Goal: Transaction & Acquisition: Purchase product/service

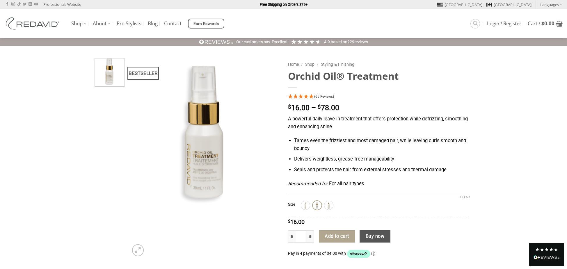
click at [324, 97] on span "(65 Reviews)" at bounding box center [324, 96] width 20 height 4
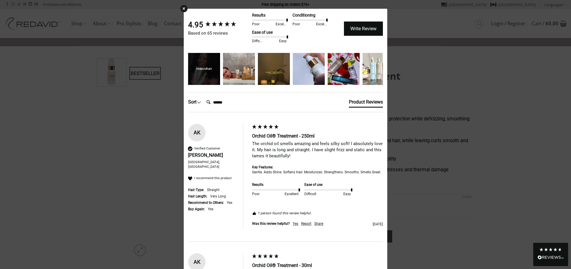
click at [200, 72] on div "redavidhair" at bounding box center [204, 69] width 32 height 32
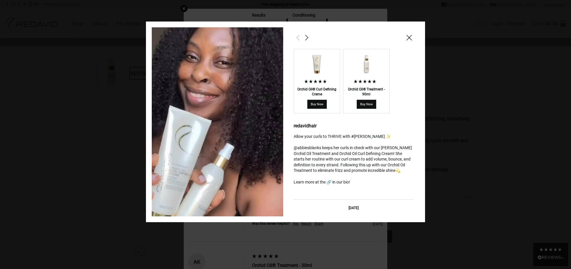
click at [404, 35] on div at bounding box center [354, 38] width 120 height 10
click at [411, 37] on span at bounding box center [409, 37] width 7 height 7
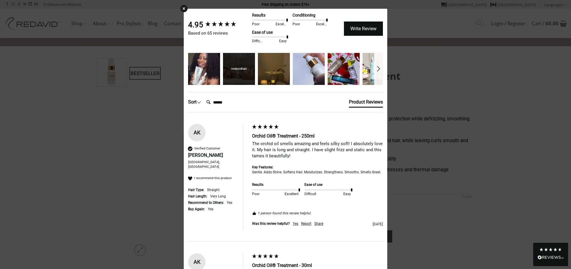
click at [239, 74] on div "redavidhair" at bounding box center [239, 69] width 32 height 32
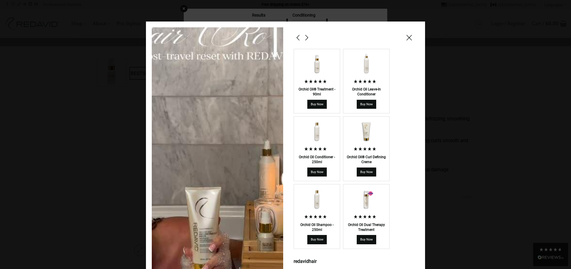
click at [406, 36] on span at bounding box center [409, 37] width 7 height 7
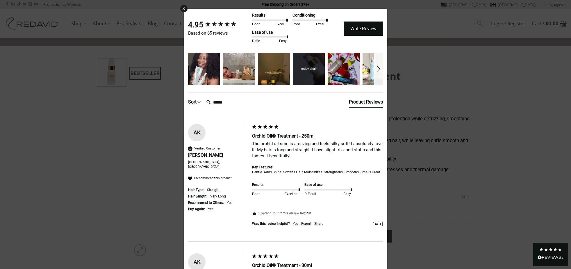
click at [310, 71] on div "redavidhair" at bounding box center [309, 69] width 32 height 32
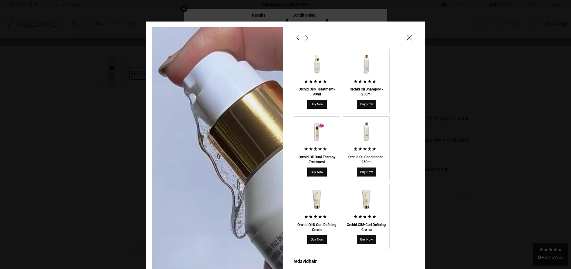
click at [408, 39] on span at bounding box center [409, 37] width 7 height 7
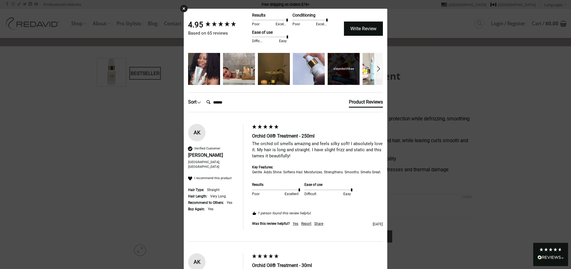
click at [334, 71] on div "slayedwithkae" at bounding box center [344, 69] width 32 height 32
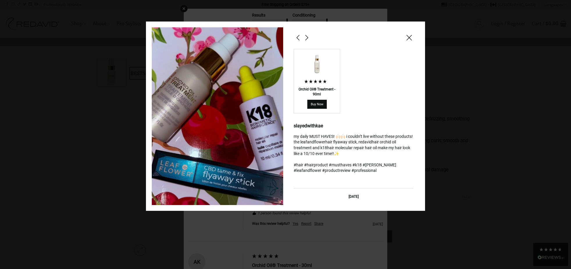
click at [407, 35] on span at bounding box center [409, 37] width 7 height 7
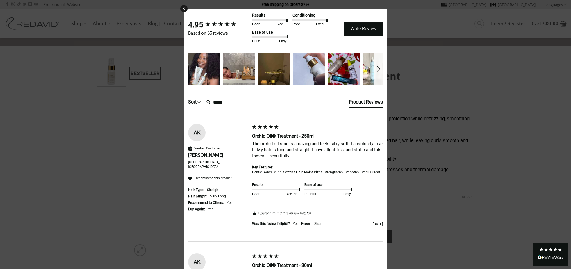
click at [377, 71] on span at bounding box center [378, 68] width 7 height 7
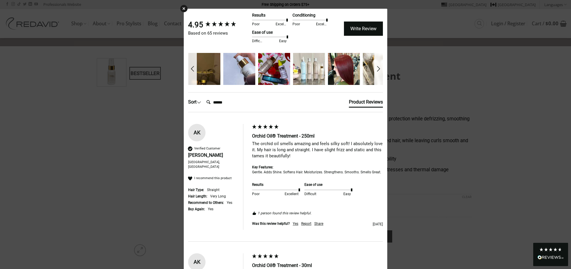
scroll to position [0, 70]
click at [377, 71] on span at bounding box center [378, 68] width 7 height 7
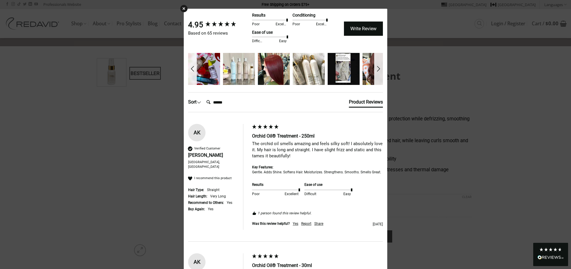
click at [377, 71] on span at bounding box center [378, 68] width 7 height 7
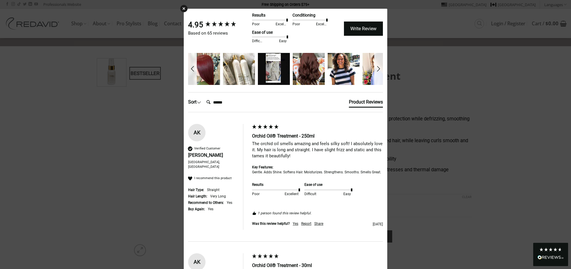
click at [377, 71] on span at bounding box center [378, 68] width 7 height 7
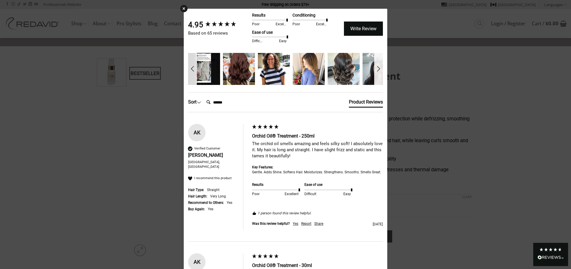
click at [377, 71] on span at bounding box center [378, 68] width 7 height 7
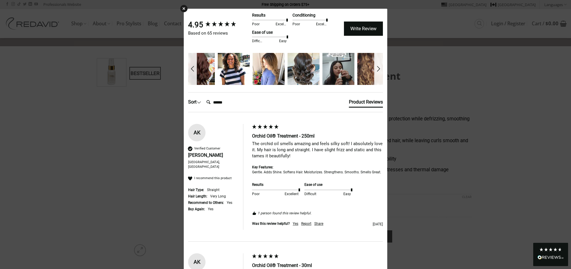
scroll to position [0, 329]
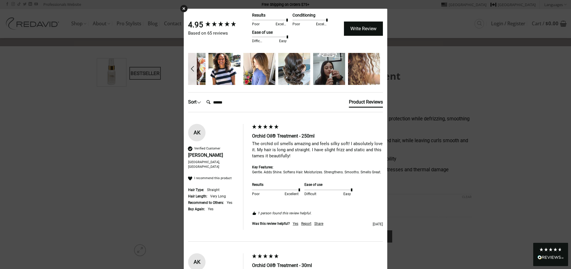
click at [377, 71] on div "redavidhair" at bounding box center [364, 69] width 32 height 32
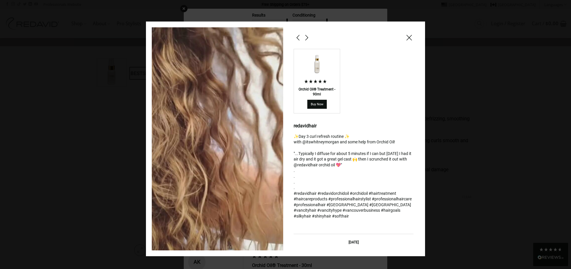
click at [408, 39] on span at bounding box center [409, 37] width 7 height 7
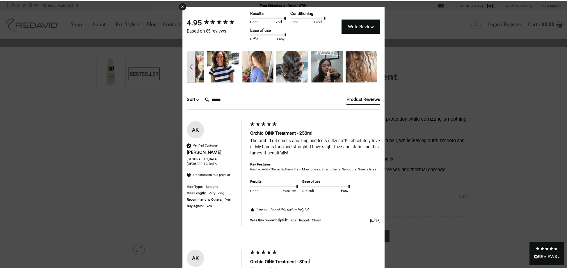
scroll to position [3, 0]
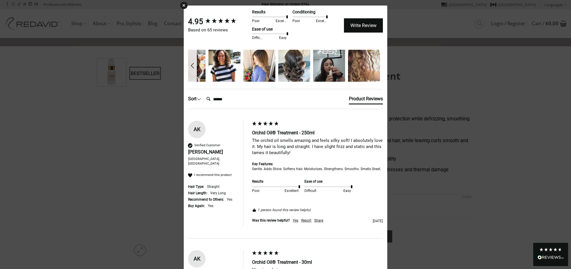
click at [433, 101] on div "× 4.95 Based on 65 reviews Results Poor Excellent Conditioning Poor Excellent E…" at bounding box center [285, 134] width 571 height 269
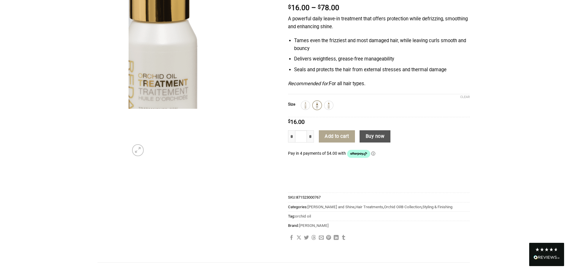
scroll to position [0, 0]
